Goal: Transaction & Acquisition: Book appointment/travel/reservation

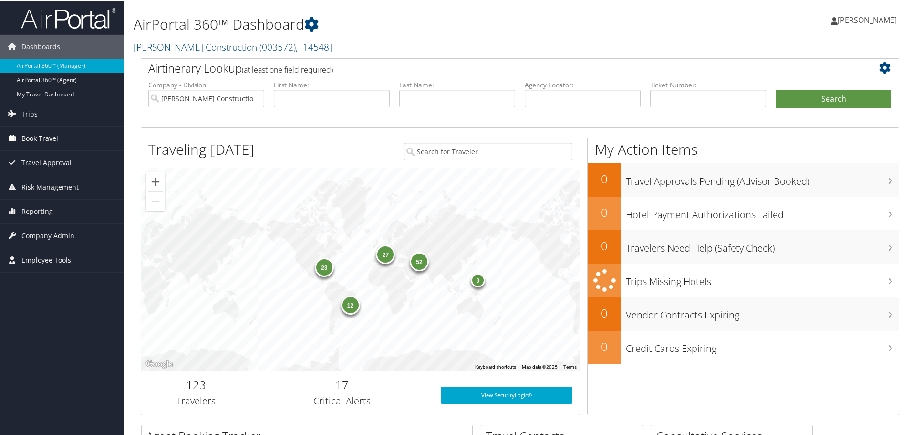
click at [36, 135] on span "Book Travel" at bounding box center [39, 138] width 37 height 24
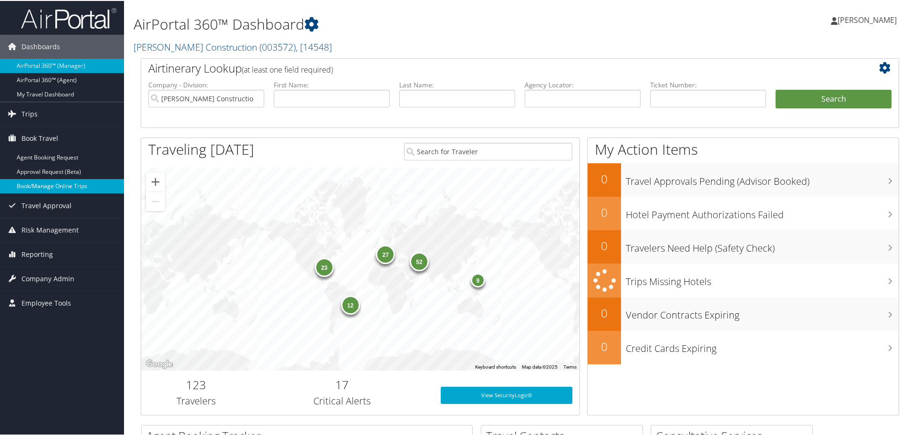
click at [37, 180] on link "Book/Manage Online Trips" at bounding box center [62, 185] width 124 height 14
